Goal: Task Accomplishment & Management: Complete application form

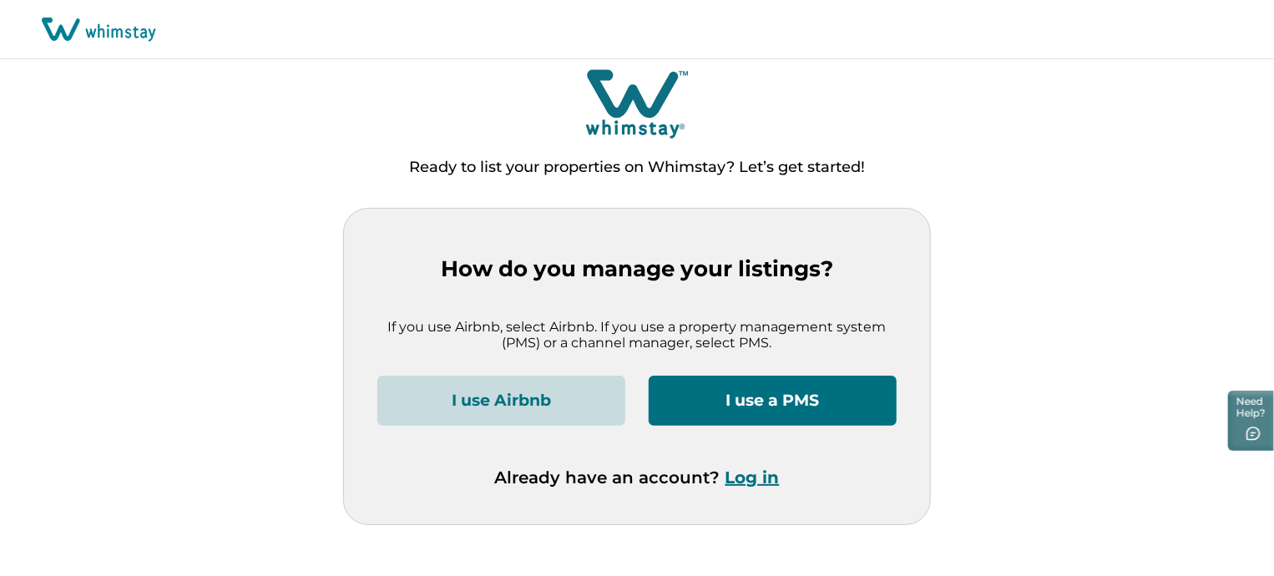
click at [815, 397] on button "I use a PMS" at bounding box center [773, 401] width 248 height 50
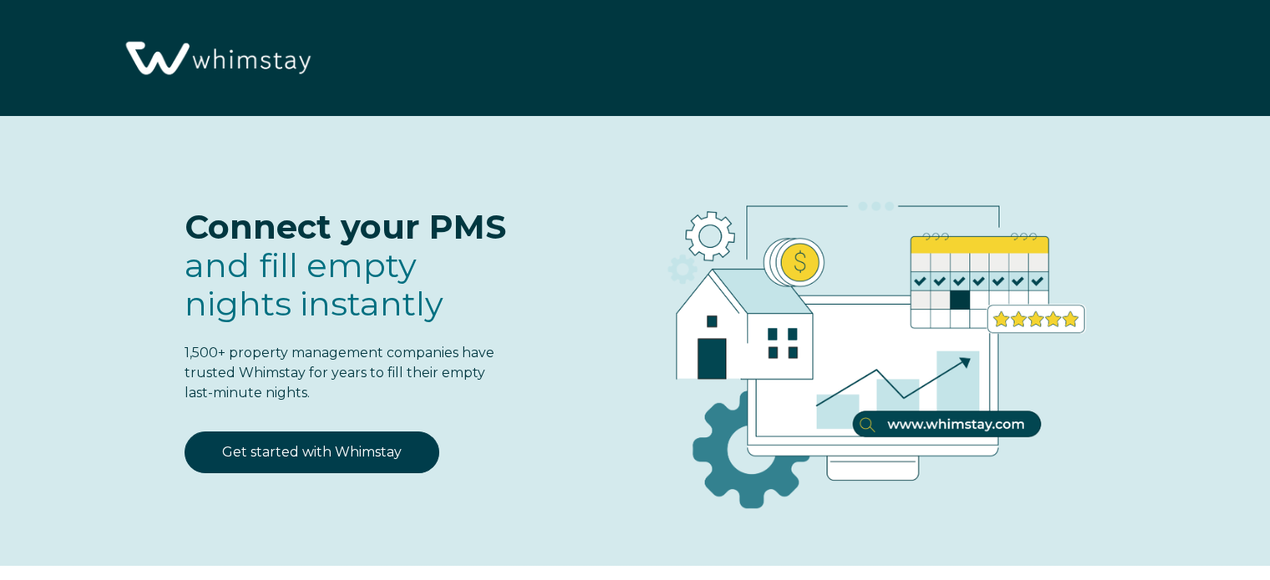
select select "US"
select select "Standard"
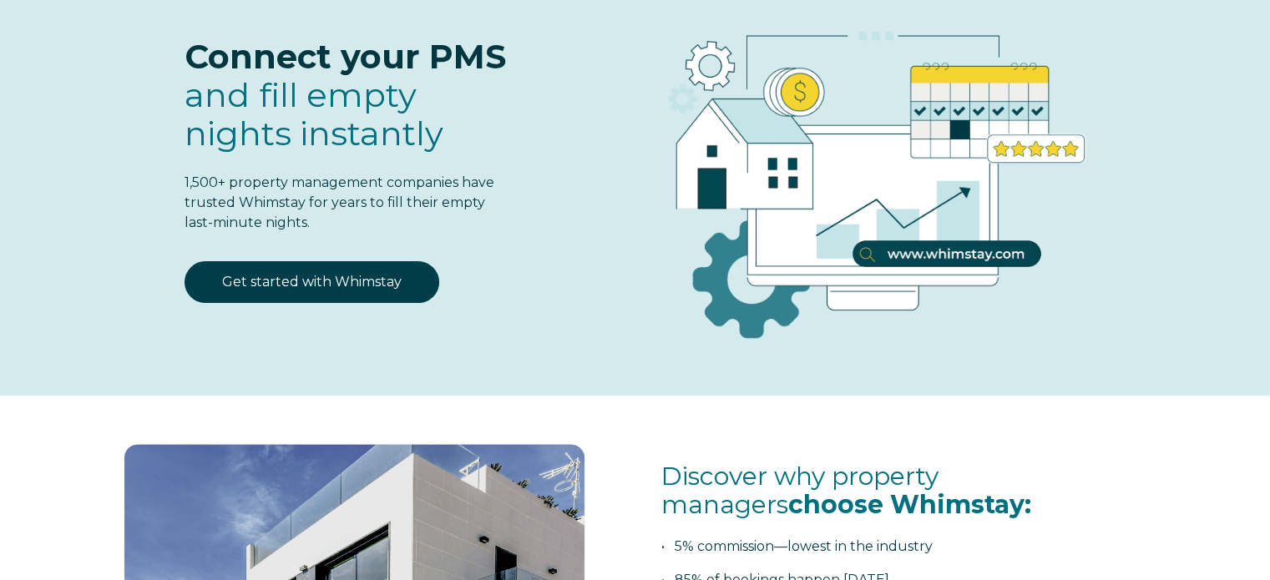
scroll to position [167, 0]
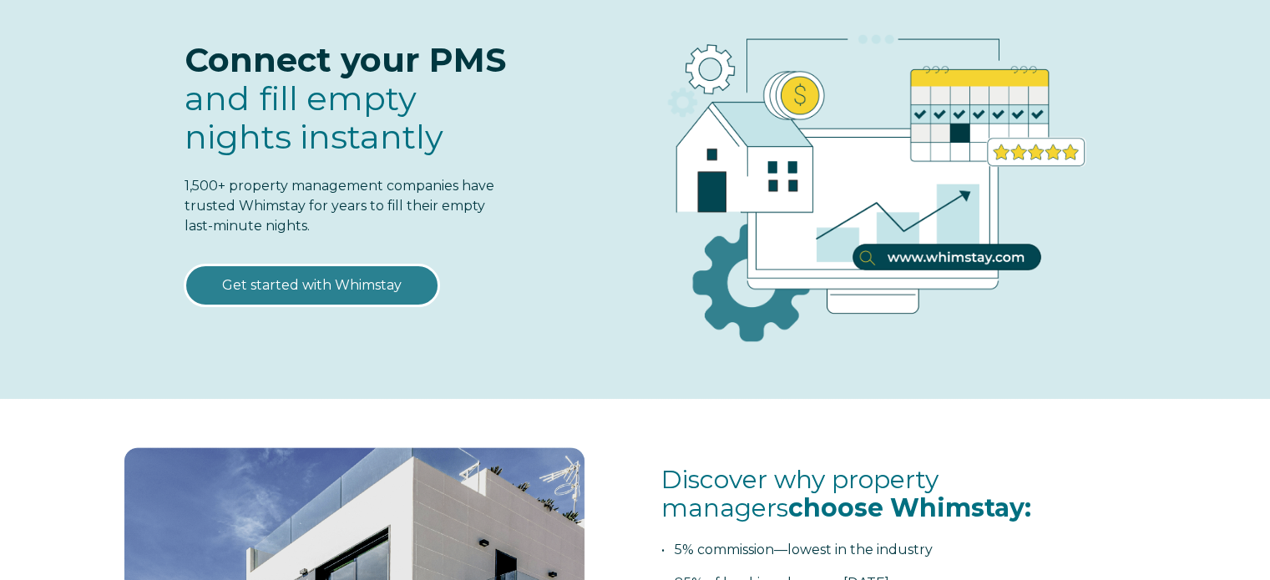
click at [317, 268] on link "Get started with Whimstay" at bounding box center [312, 286] width 255 height 42
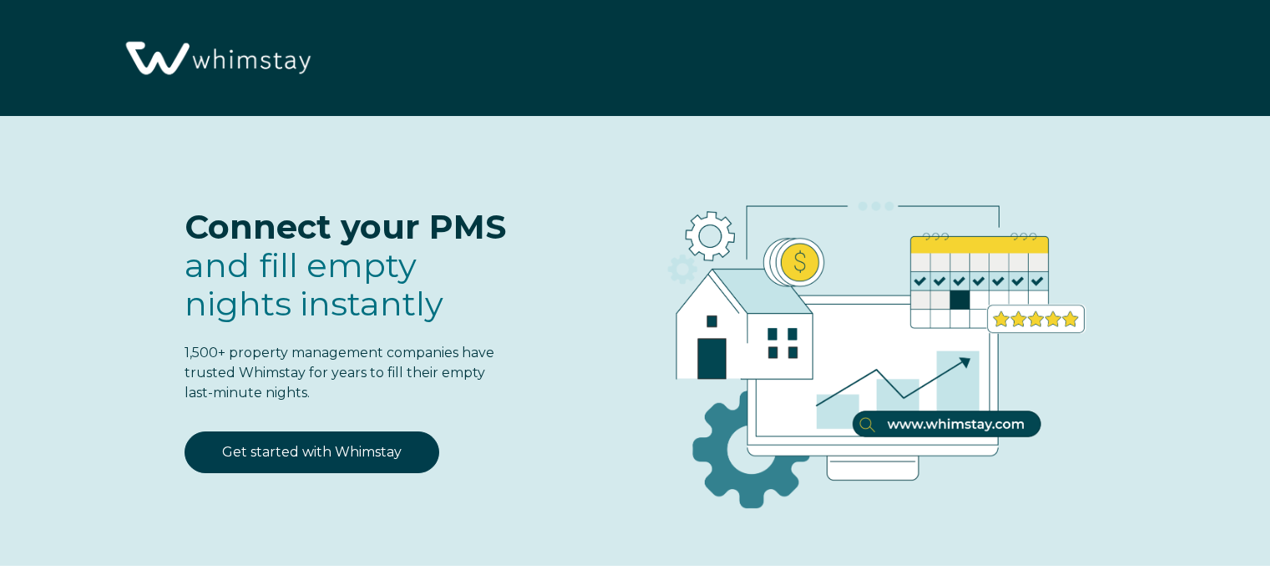
scroll to position [2064, 0]
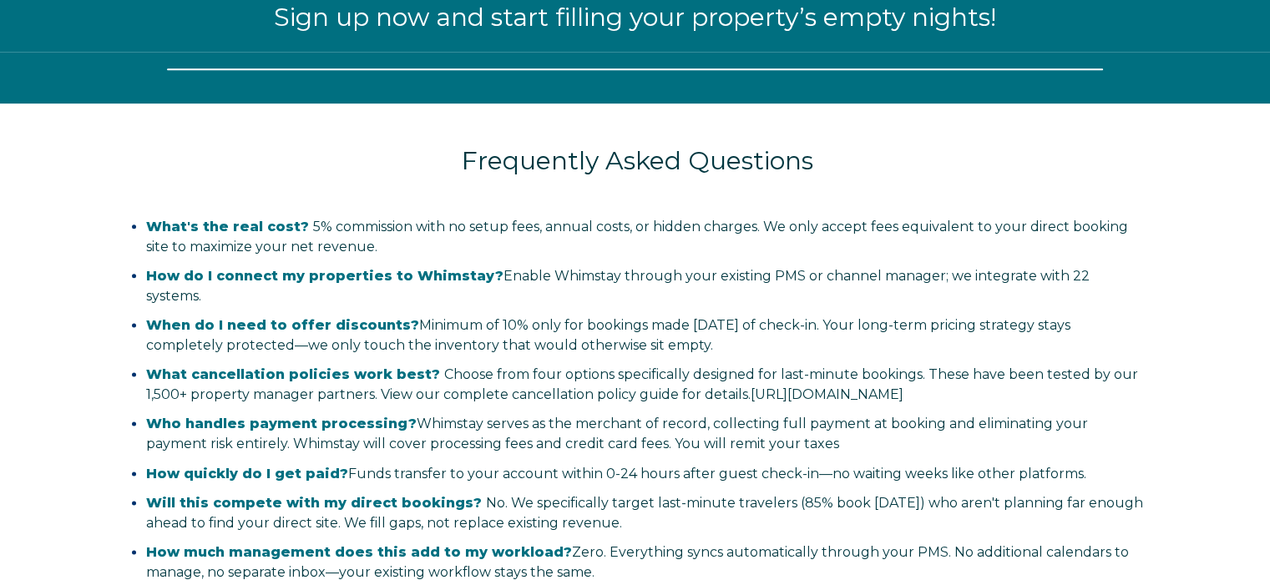
select select "US"
select select "Standard"
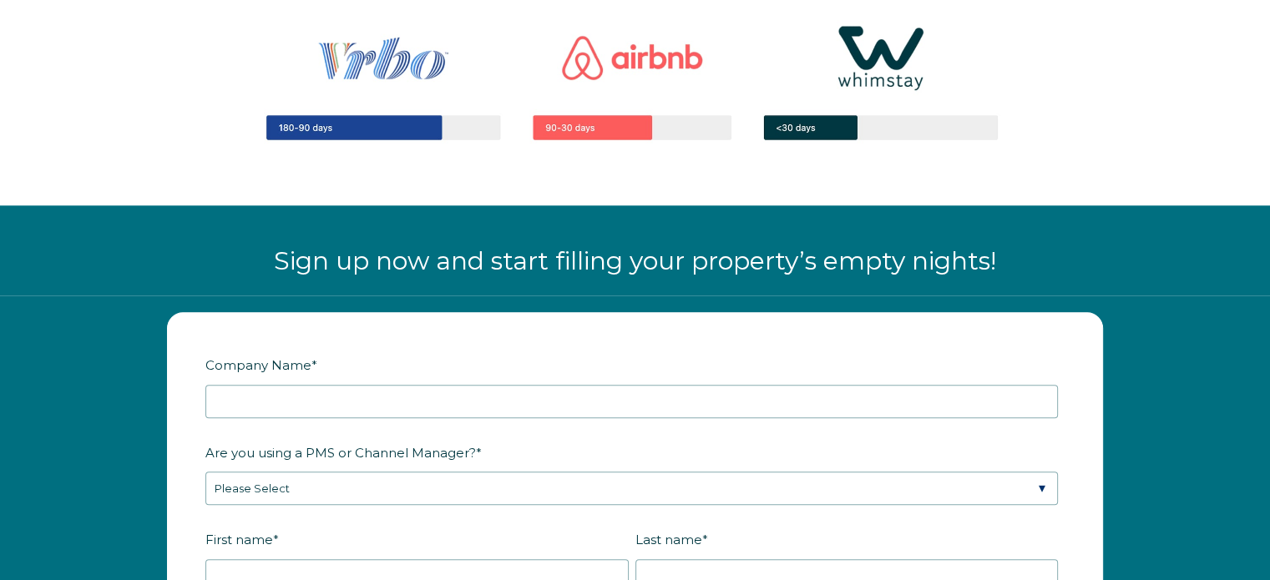
scroll to position [1814, 0]
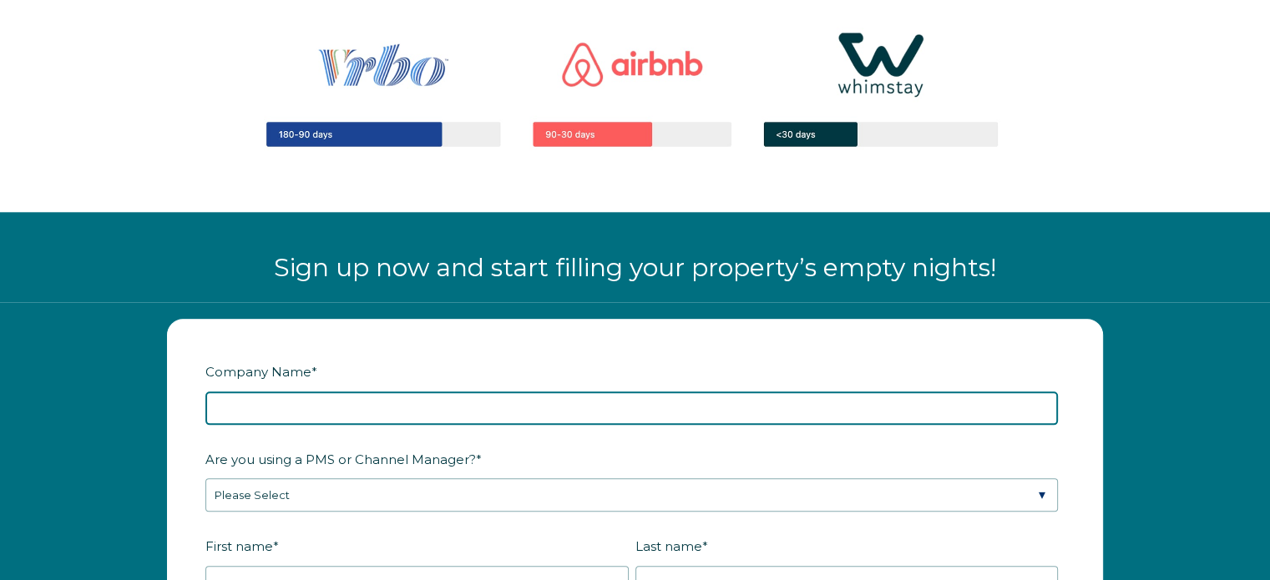
click at [530, 400] on input "Company Name *" at bounding box center [631, 408] width 853 height 33
type input "White Mountain Vacations"
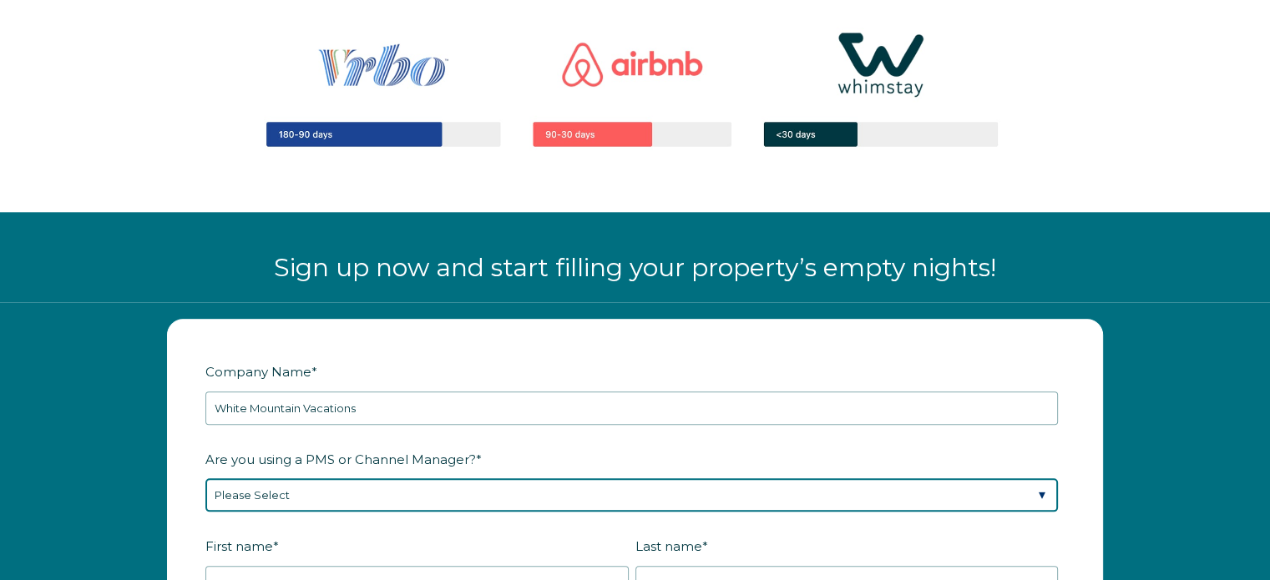
click at [524, 494] on select "Please Select Barefoot BookingPal Boost Brightside CiiRUS Escapia Guesty Hostaw…" at bounding box center [631, 494] width 853 height 33
select select "Hostaway"
click at [205, 478] on select "Please Select Barefoot BookingPal Boost Brightside CiiRUS Escapia Guesty Hostaw…" at bounding box center [631, 494] width 853 height 33
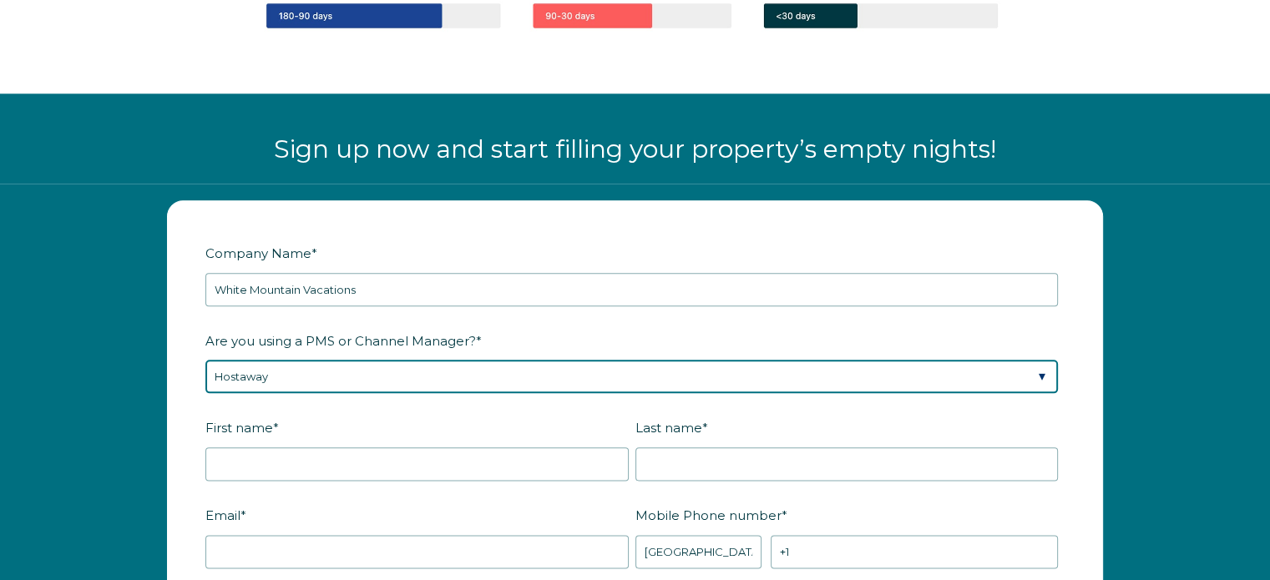
scroll to position [1981, 0]
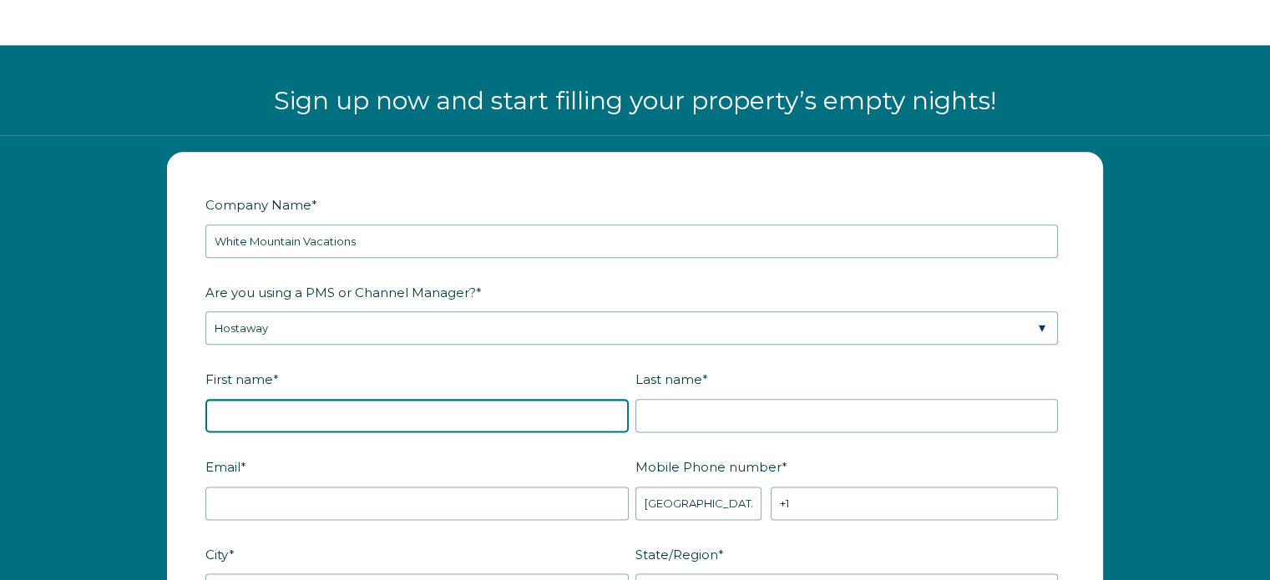
click at [439, 415] on input "First name *" at bounding box center [416, 415] width 423 height 33
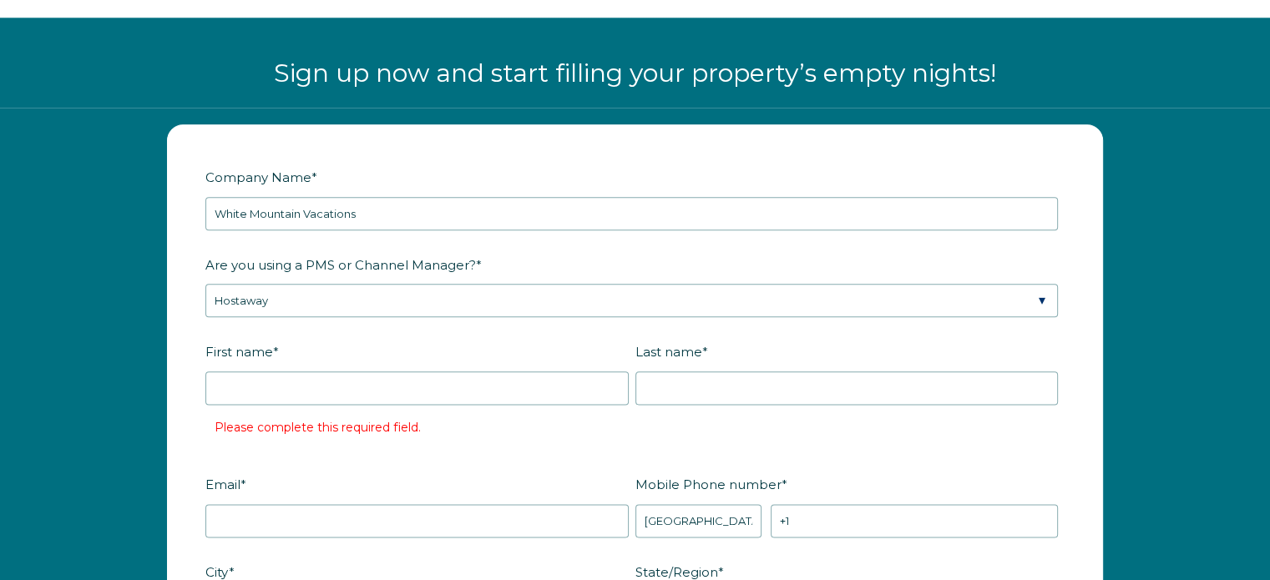
scroll to position [2064, 0]
